Goal: Information Seeking & Learning: Learn about a topic

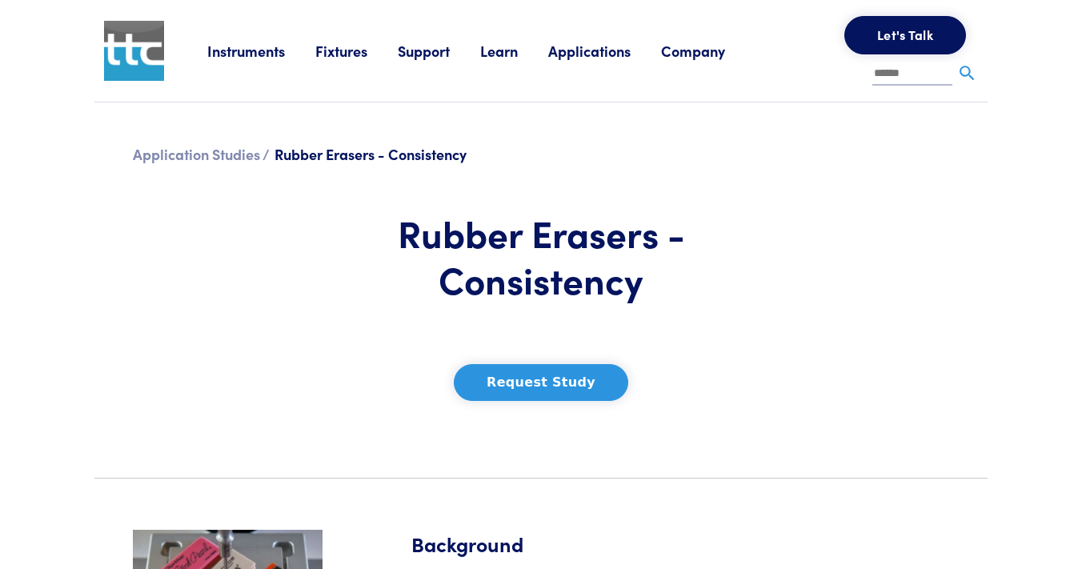
click at [895, 72] on input "text" at bounding box center [912, 74] width 80 height 24
type input "**********"
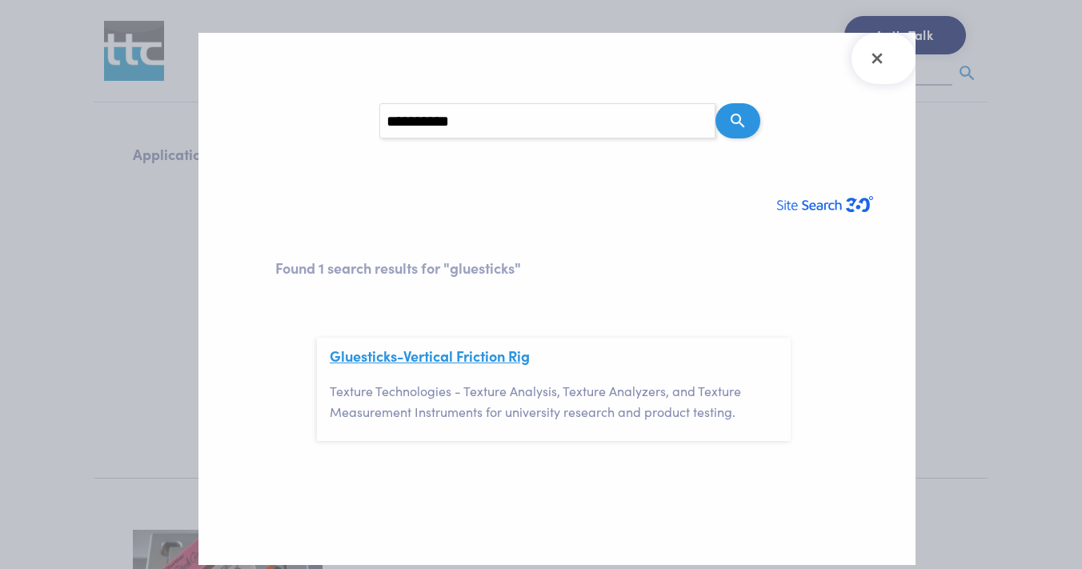
click at [460, 358] on link "Gluesticks -Vertical Friction Rig" at bounding box center [430, 356] width 200 height 20
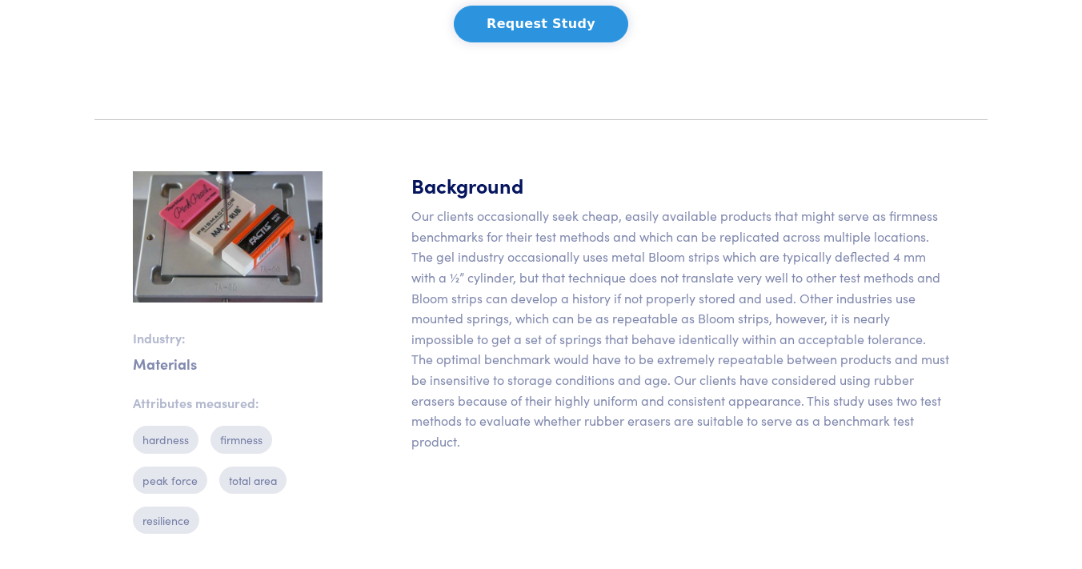
scroll to position [383, 0]
